Goal: Task Accomplishment & Management: Manage account settings

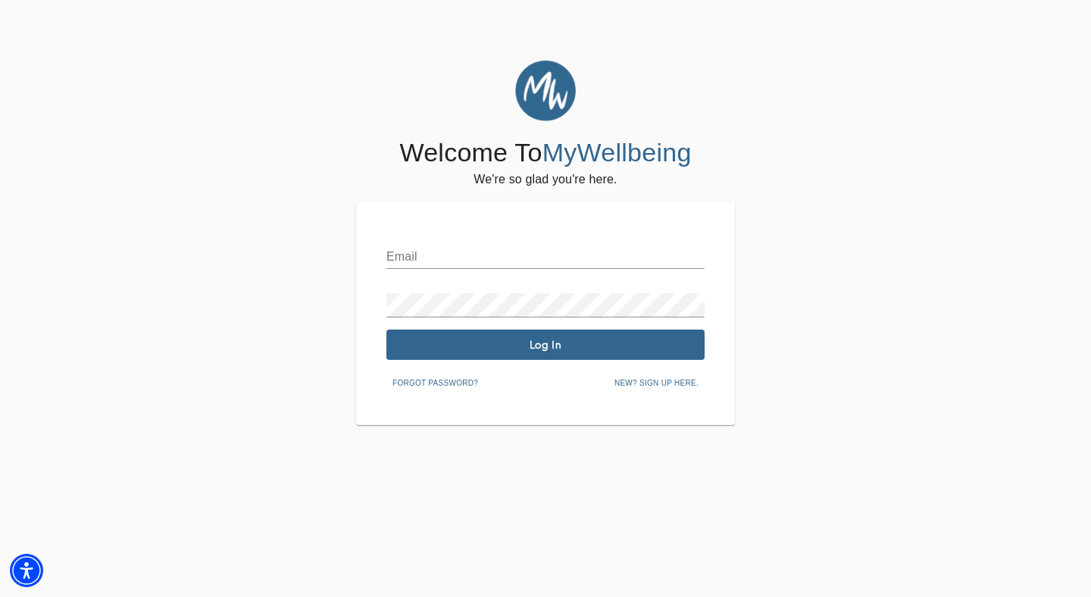
click at [524, 259] on input "text" at bounding box center [545, 257] width 318 height 24
type input "[PERSON_NAME][EMAIL_ADDRESS][DOMAIN_NAME]"
click at [541, 353] on button "Log In" at bounding box center [545, 345] width 318 height 30
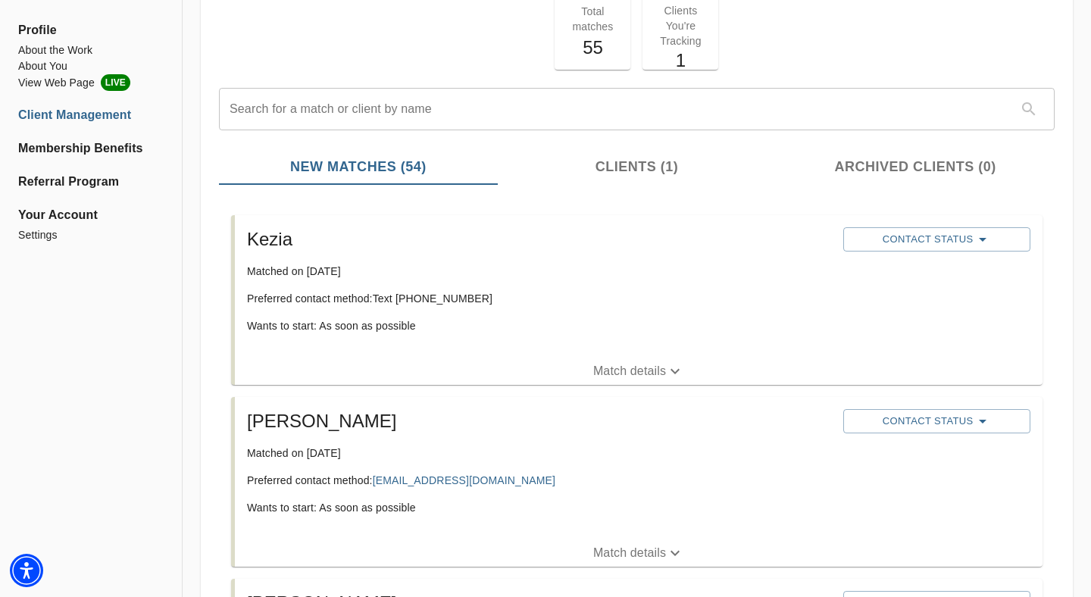
scroll to position [100, 0]
click at [620, 552] on p "Match details" at bounding box center [629, 552] width 73 height 18
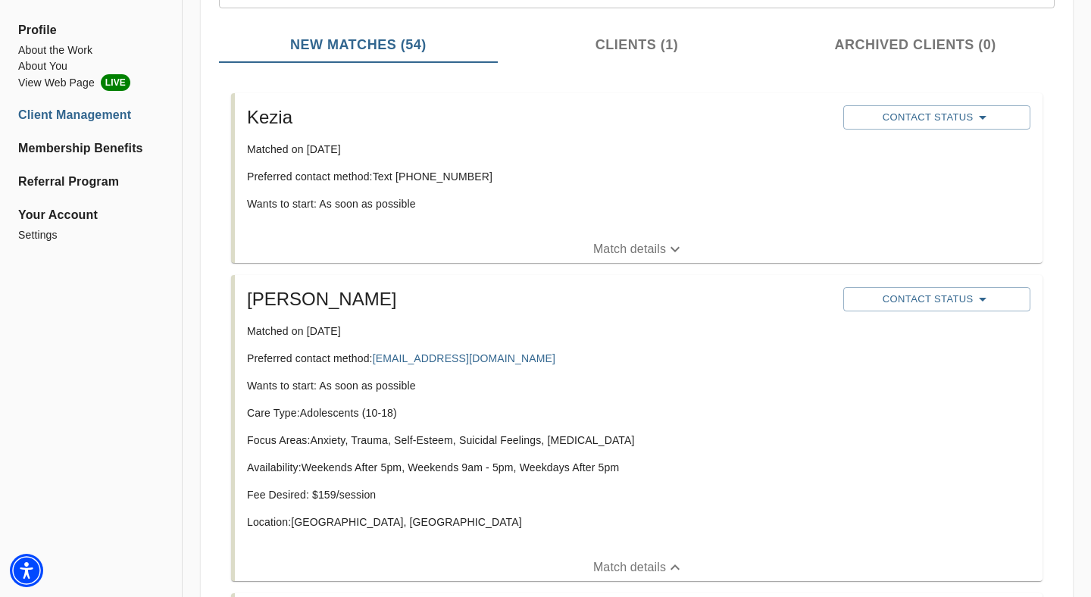
scroll to position [180, 0]
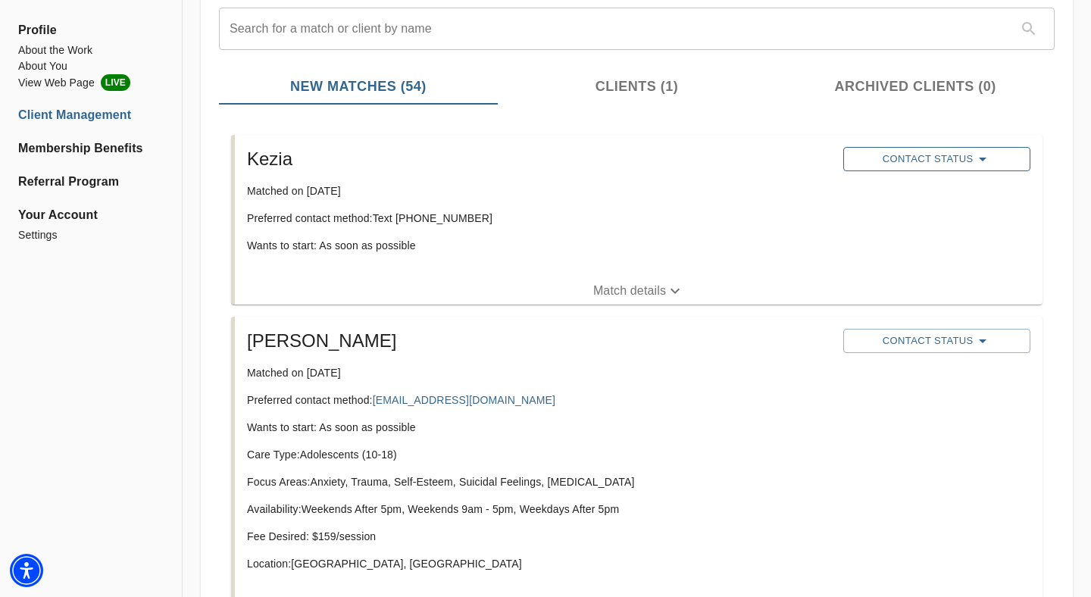
click at [940, 153] on span "Contact Status" at bounding box center [936, 159] width 171 height 18
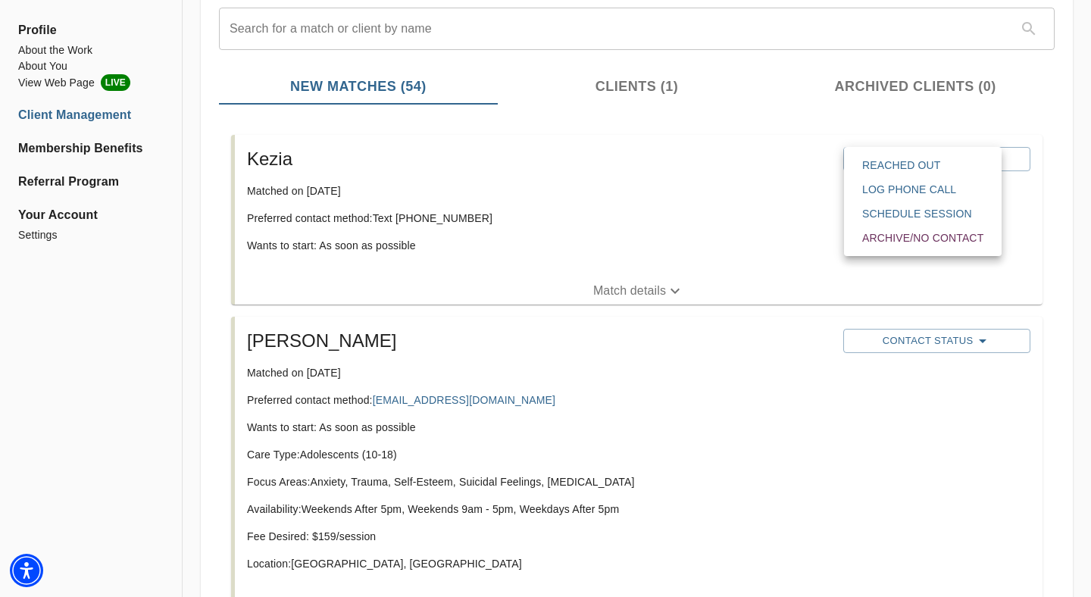
click at [935, 160] on span "Reached Out" at bounding box center [922, 165] width 121 height 15
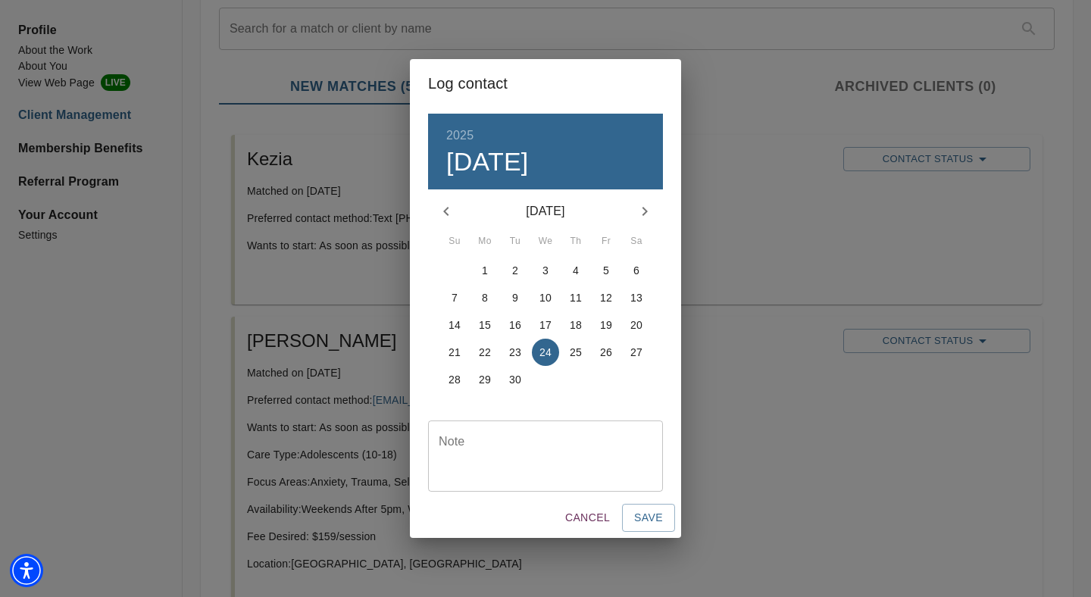
click at [533, 476] on textarea at bounding box center [546, 456] width 214 height 43
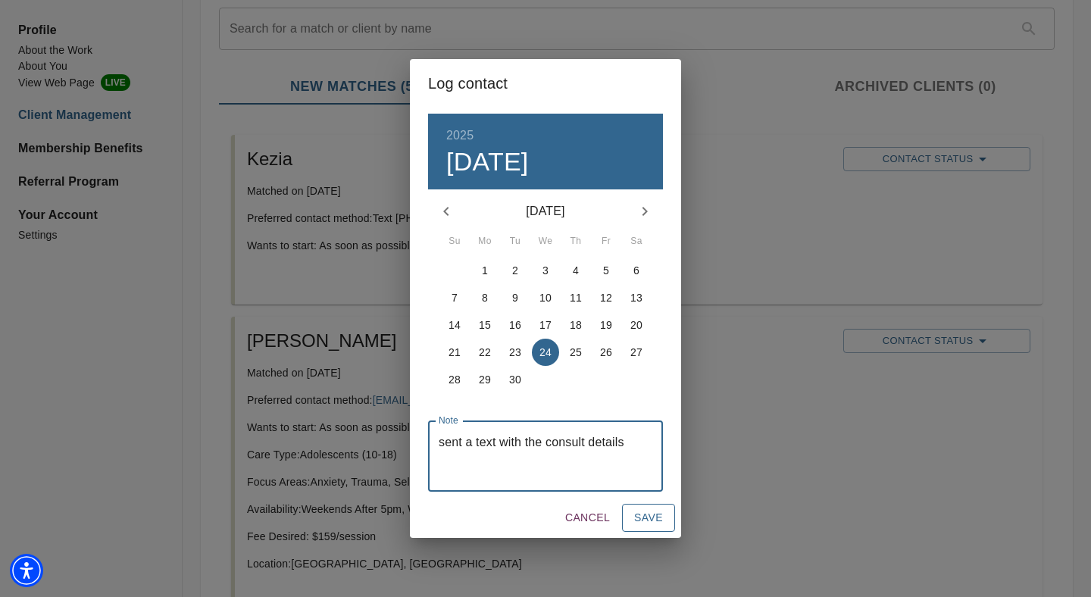
type textarea "sent a text with the consult details"
click at [655, 508] on button "Save" at bounding box center [648, 518] width 53 height 28
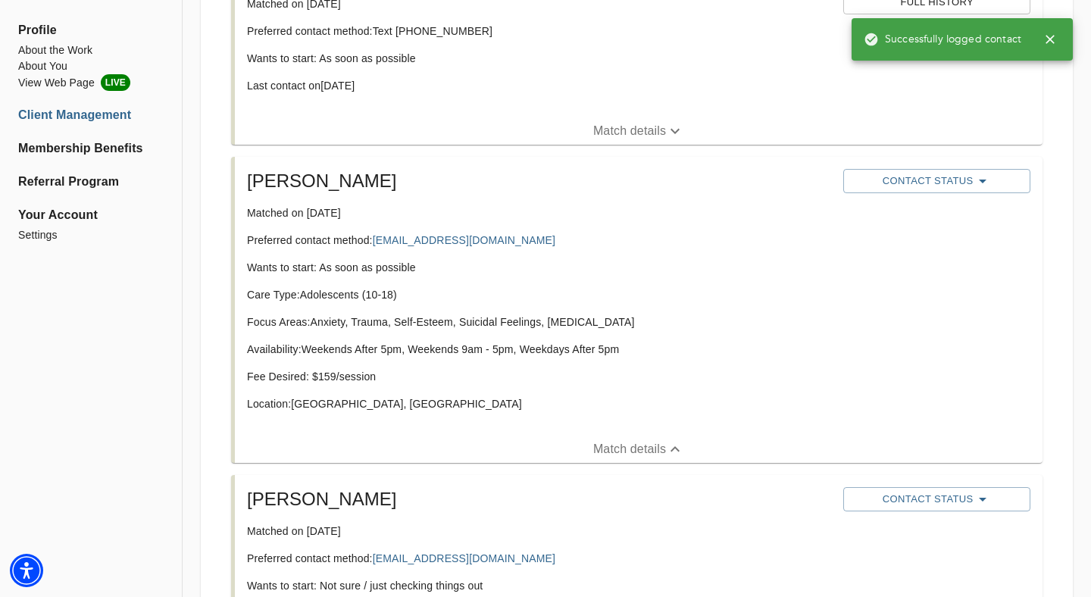
scroll to position [369, 0]
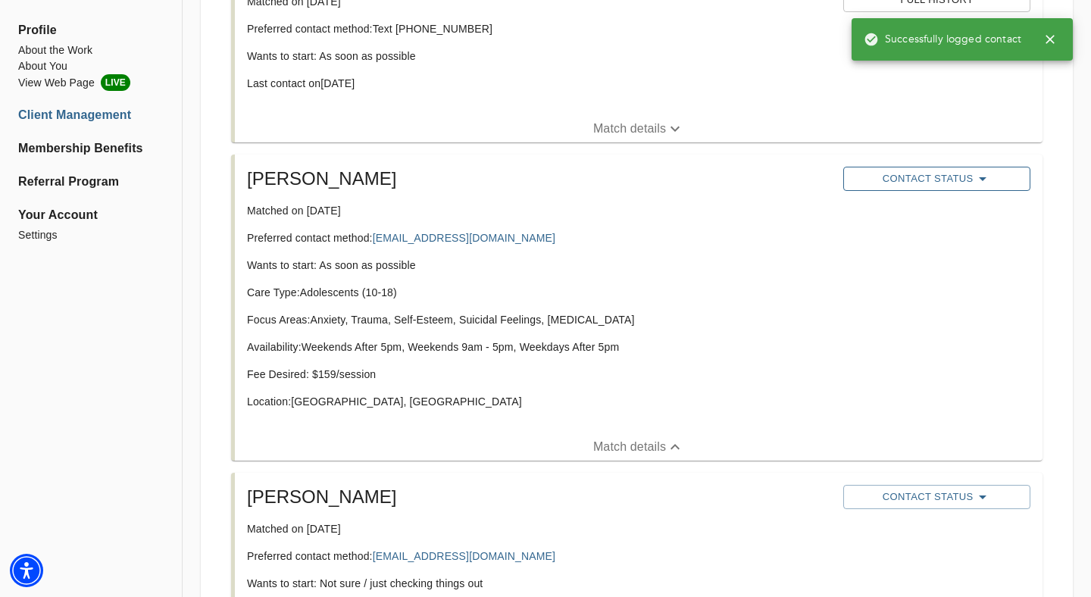
click at [927, 178] on span "Contact Status" at bounding box center [936, 179] width 171 height 18
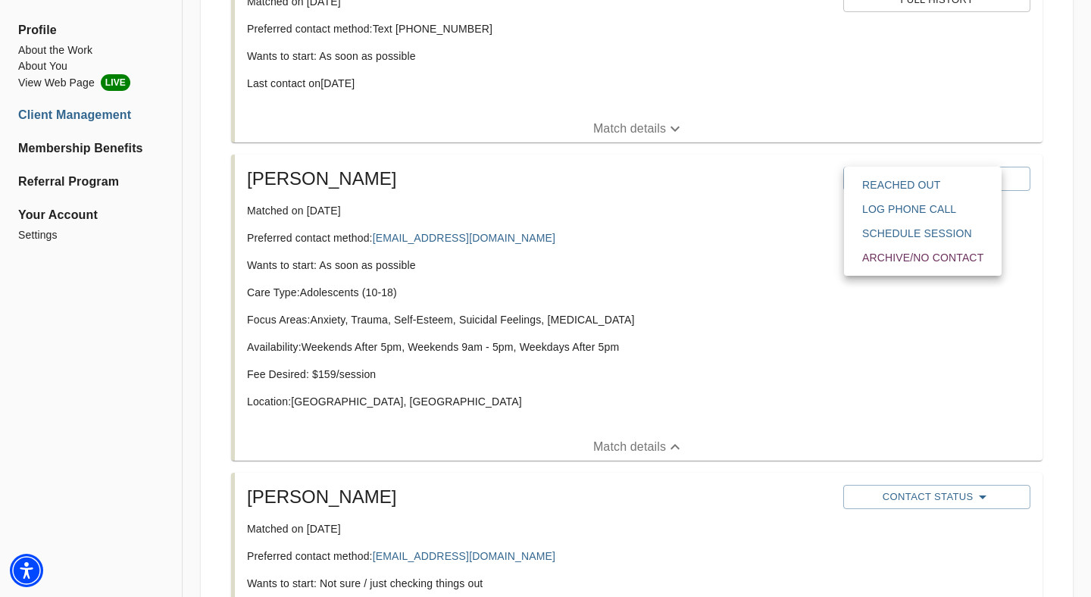
click at [773, 250] on div at bounding box center [545, 298] width 1091 height 597
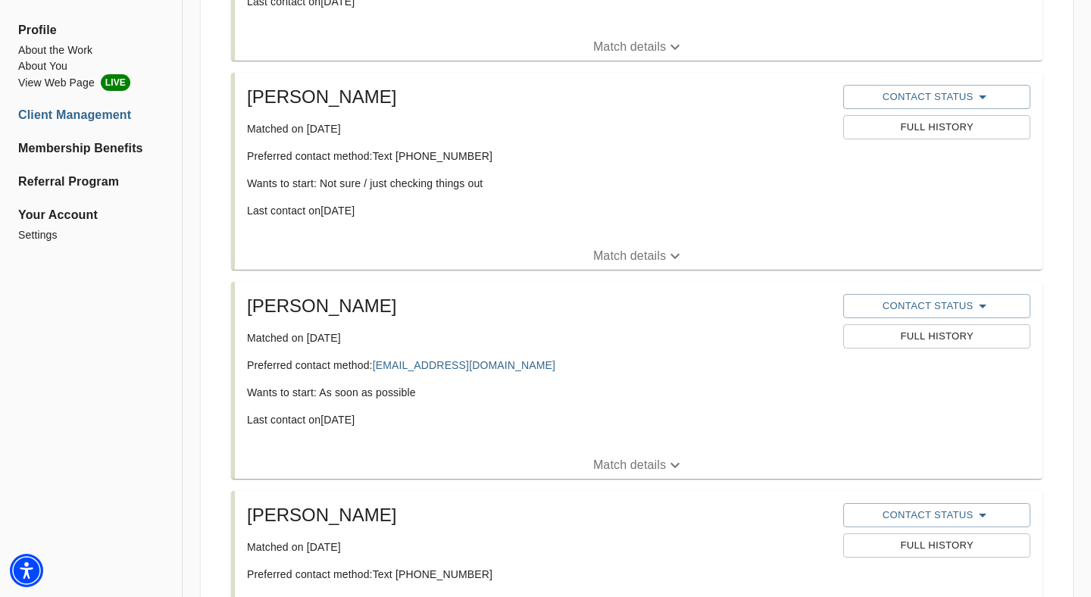
scroll to position [3904, 0]
